Goal: Task Accomplishment & Management: Use online tool/utility

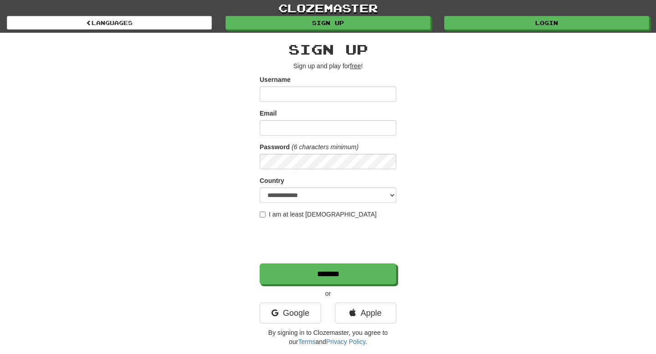
click at [300, 101] on input "Username" at bounding box center [328, 94] width 137 height 15
click at [296, 125] on input "Email" at bounding box center [328, 127] width 137 height 15
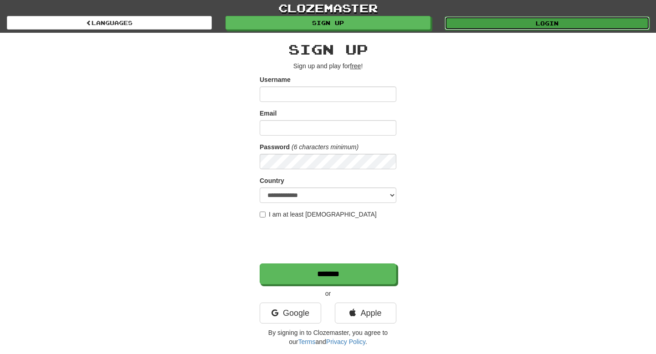
click at [524, 21] on link "Login" at bounding box center [547, 23] width 205 height 14
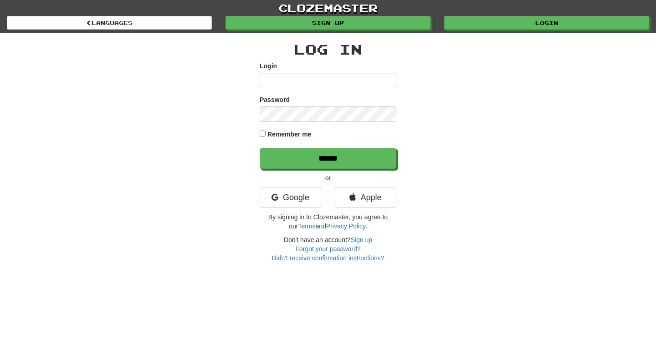
click at [324, 83] on input "Login" at bounding box center [328, 80] width 137 height 15
click at [292, 192] on link "Google" at bounding box center [291, 197] width 62 height 21
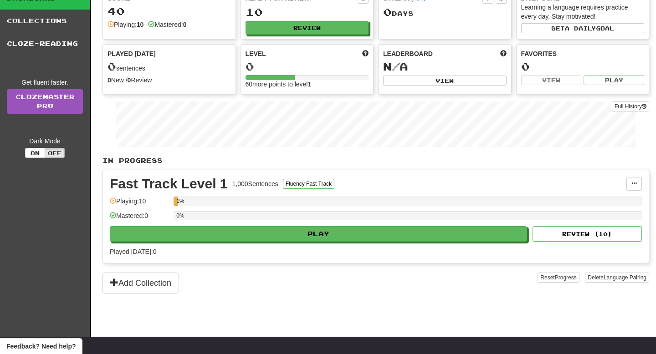
scroll to position [38, 0]
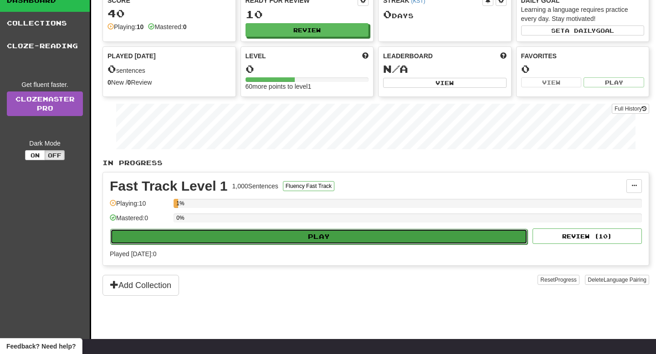
click at [313, 237] on button "Play" at bounding box center [318, 236] width 417 height 15
select select "**"
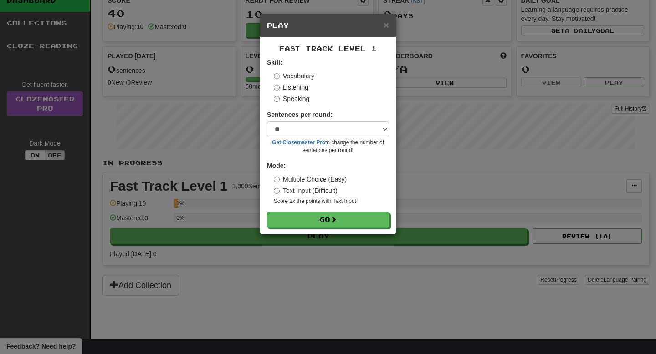
click at [287, 97] on label "Speaking" at bounding box center [292, 98] width 36 height 9
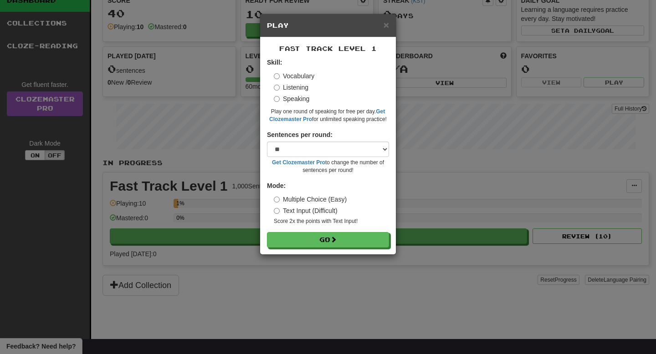
click at [283, 208] on label "Text Input (Difficult)" at bounding box center [306, 210] width 64 height 9
click at [384, 28] on span "×" at bounding box center [386, 25] width 5 height 10
